Goal: Information Seeking & Learning: Learn about a topic

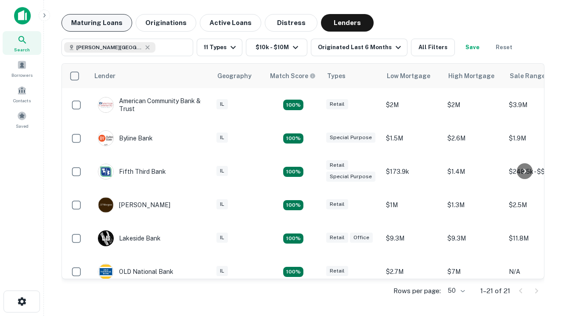
click at [97, 23] on button "Maturing Loans" at bounding box center [96, 23] width 71 height 18
